Goal: Task Accomplishment & Management: Manage account settings

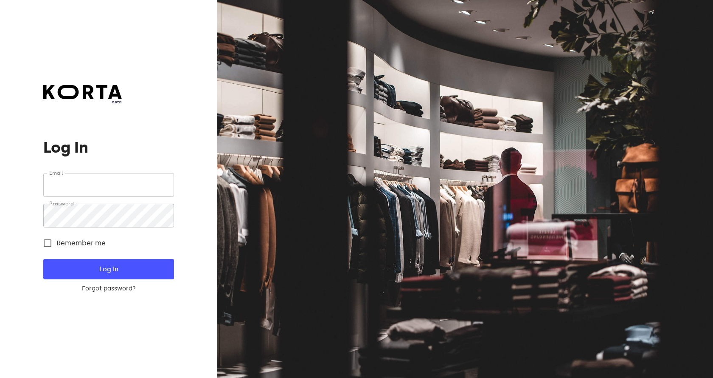
type input "[PERSON_NAME][EMAIL_ADDRESS][DOMAIN_NAME]"
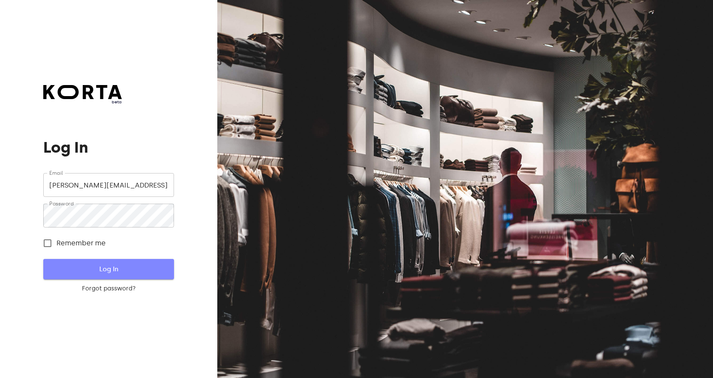
drag, startPoint x: 444, startPoint y: 28, endPoint x: 113, endPoint y: 271, distance: 410.8
click at [113, 271] on span "Log In" at bounding box center [108, 268] width 103 height 11
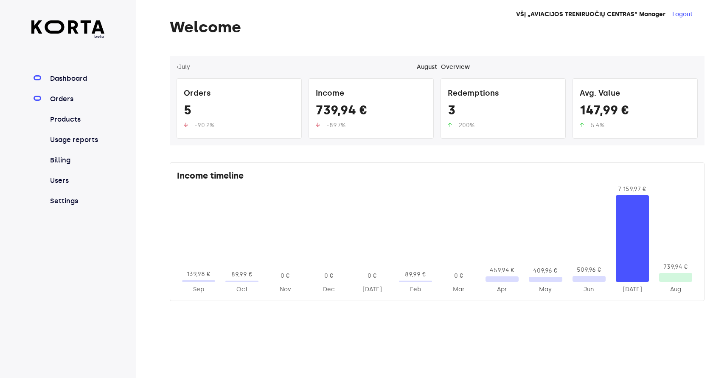
click at [62, 102] on link "Orders" at bounding box center [76, 99] width 56 height 10
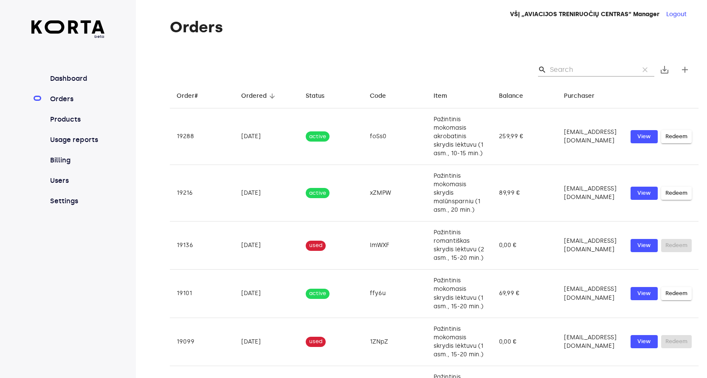
drag, startPoint x: 582, startPoint y: 72, endPoint x: 581, endPoint y: 66, distance: 6.4
click at [581, 70] on input "Search" at bounding box center [591, 70] width 82 height 14
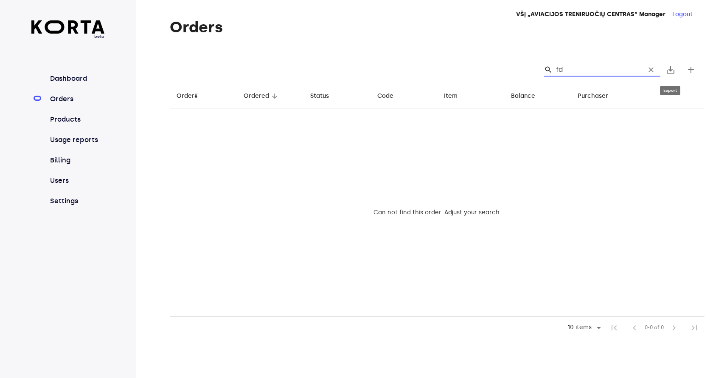
type input "fd"
click at [656, 72] on button "clear" at bounding box center [651, 69] width 19 height 19
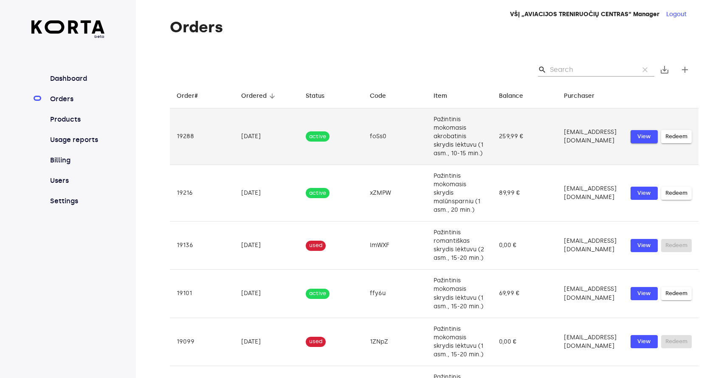
click at [637, 141] on span "View" at bounding box center [644, 137] width 19 height 10
